Goal: Find specific page/section: Find specific page/section

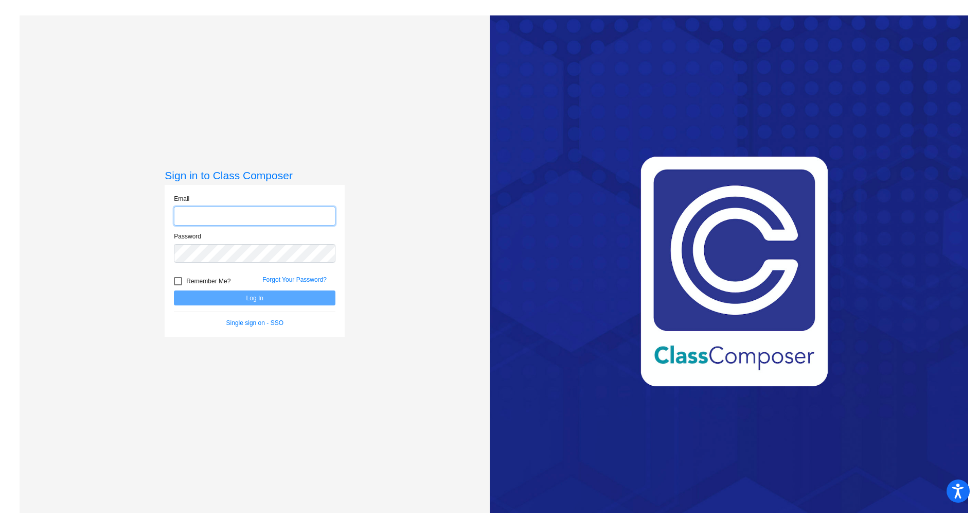
type input "[EMAIL_ADDRESS][DOMAIN_NAME]"
click at [262, 301] on button "Log In" at bounding box center [255, 297] width 162 height 15
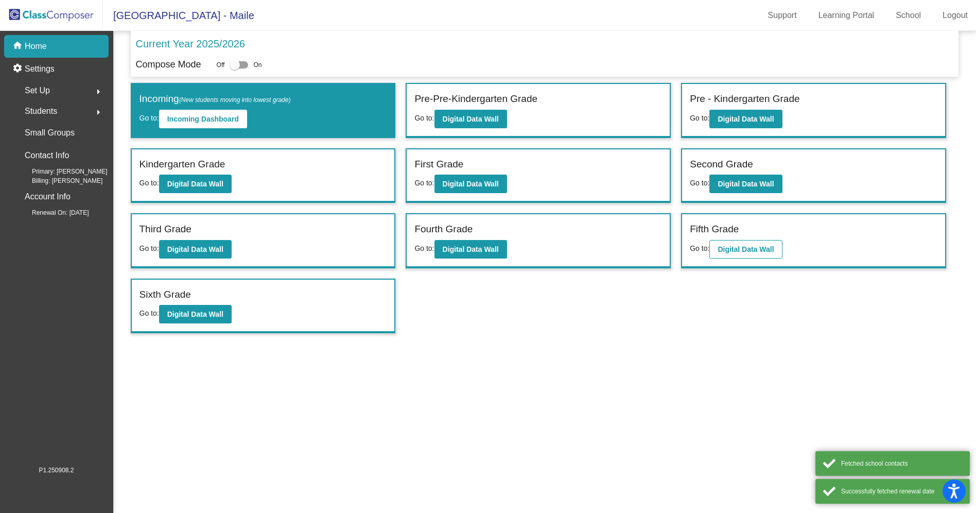
click at [768, 248] on b "Digital Data Wall" at bounding box center [745, 249] width 56 height 8
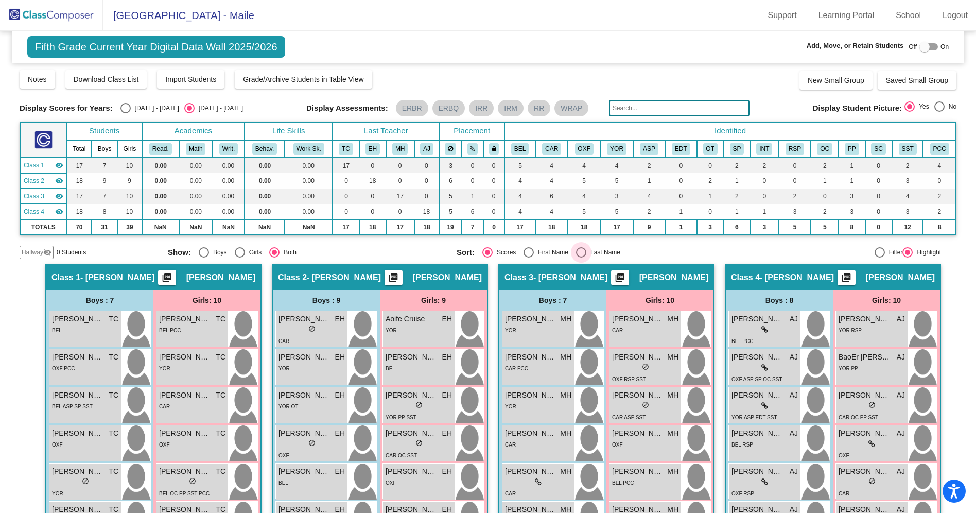
click at [586, 254] on div "Last Name" at bounding box center [603, 252] width 34 height 9
click at [581, 257] on input "Last Name" at bounding box center [581, 257] width 1 height 1
radio input "true"
